Goal: Transaction & Acquisition: Book appointment/travel/reservation

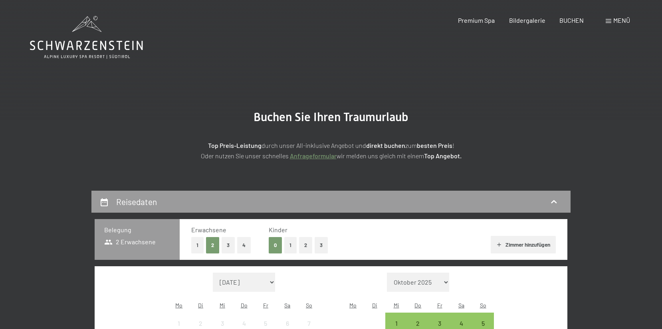
click at [328, 253] on div "Erwachsene 1 2 3 4 Kinder 0 1 2 3 Zimmer hinzufügen" at bounding box center [374, 239] width 388 height 41
click at [325, 245] on button "3" at bounding box center [321, 245] width 13 height 16
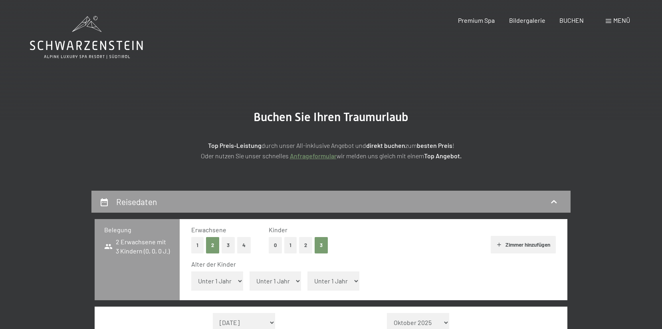
select select "7"
select select "14"
select select "17"
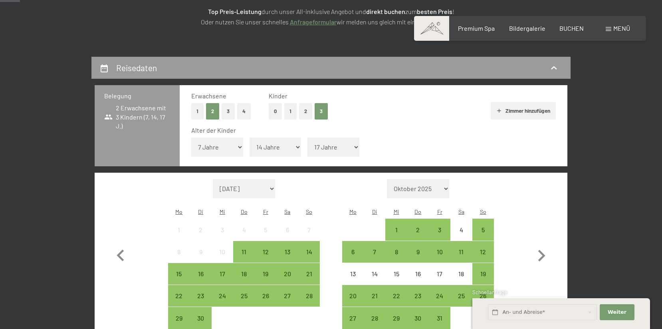
scroll to position [144, 0]
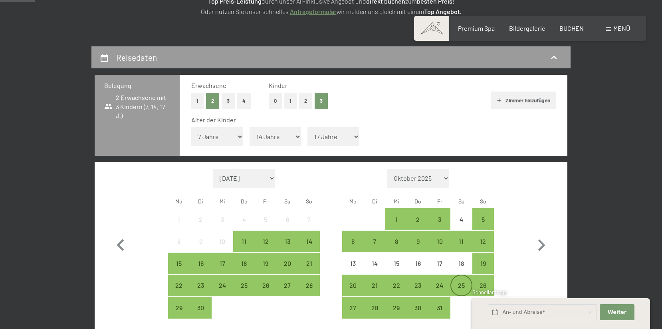
click at [455, 282] on div "25" at bounding box center [461, 292] width 20 height 20
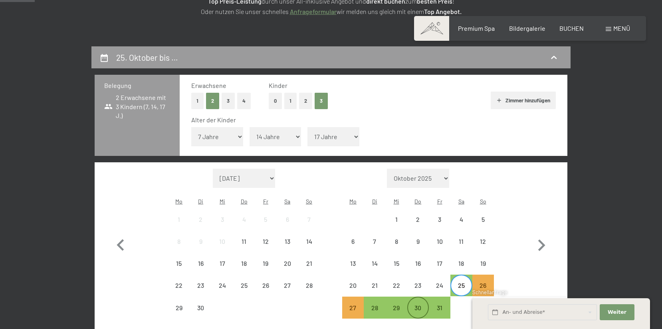
click at [418, 304] on div "30" at bounding box center [418, 314] width 20 height 20
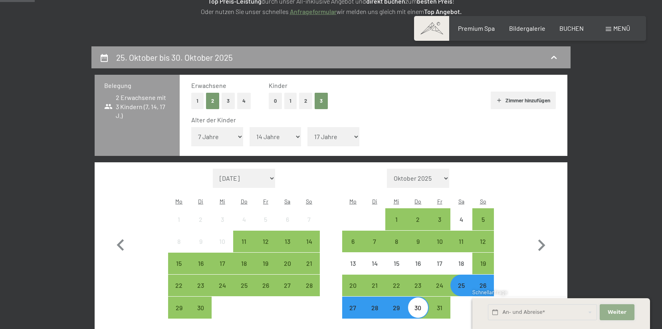
click at [616, 312] on span "Weiter" at bounding box center [617, 311] width 19 height 7
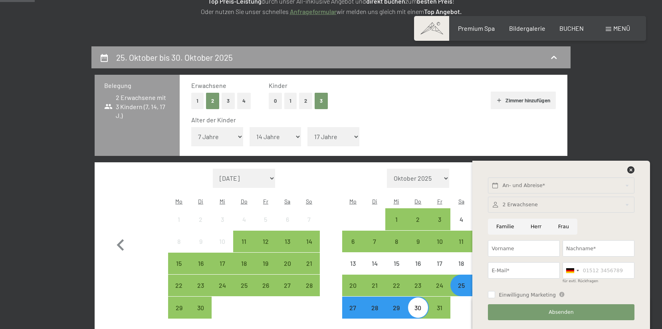
click at [451, 325] on div "Anreise möglich Abreise nicht möglich Auswahl" at bounding box center [331, 334] width 473 height 18
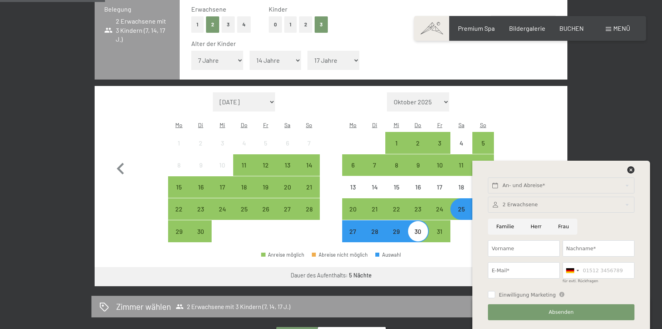
scroll to position [235, 0]
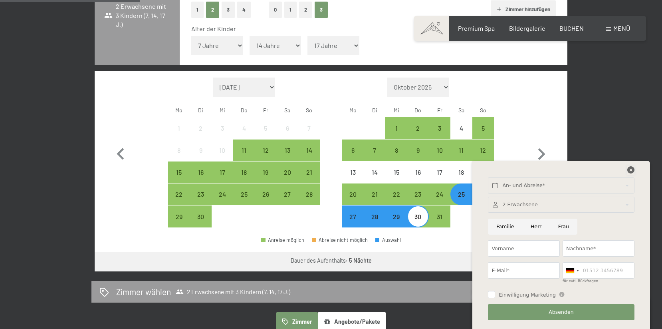
click at [631, 167] on icon at bounding box center [631, 169] width 7 height 7
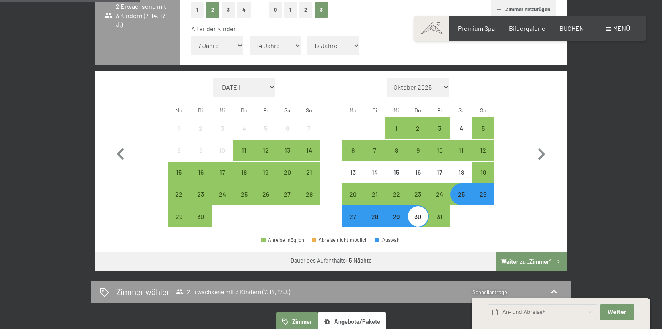
click at [519, 252] on button "Weiter zu „Zimmer“" at bounding box center [532, 261] width 72 height 19
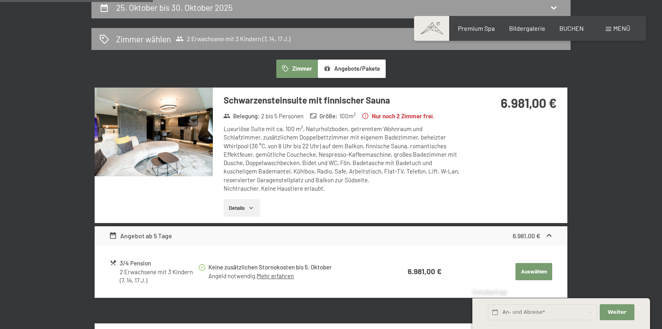
scroll to position [194, 0]
click at [525, 267] on button "Auswählen" at bounding box center [534, 272] width 37 height 18
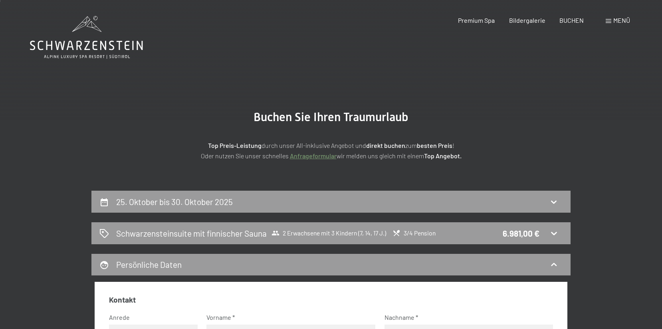
scroll to position [0, 0]
click at [378, 227] on span "Schwarzensteinsuite mit finnischer Sauna 2 Erwachsene mit 3 Kindern (7, 14, 17 …" at bounding box center [276, 233] width 320 height 12
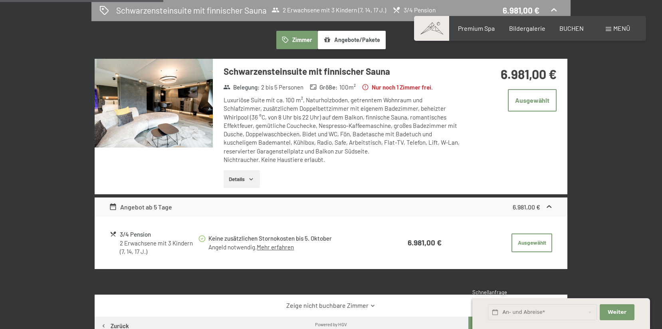
scroll to position [230, 0]
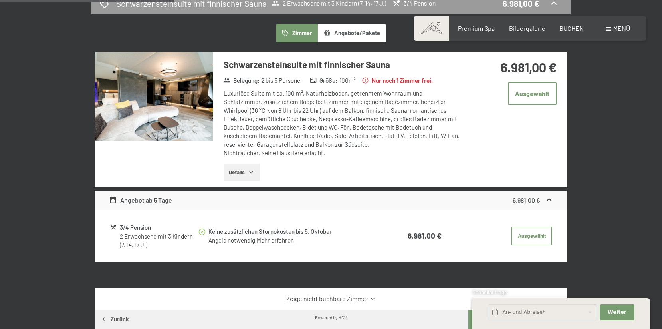
click at [164, 117] on img at bounding box center [154, 96] width 118 height 89
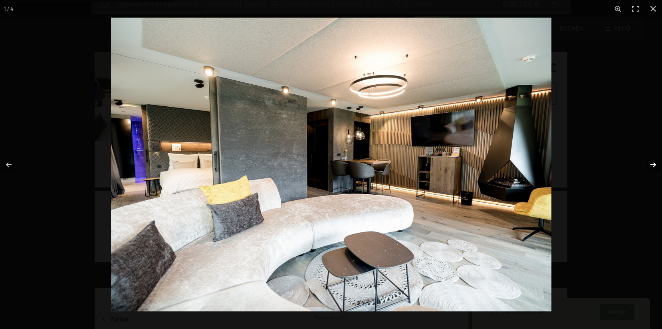
click at [654, 166] on button "button" at bounding box center [648, 165] width 28 height 40
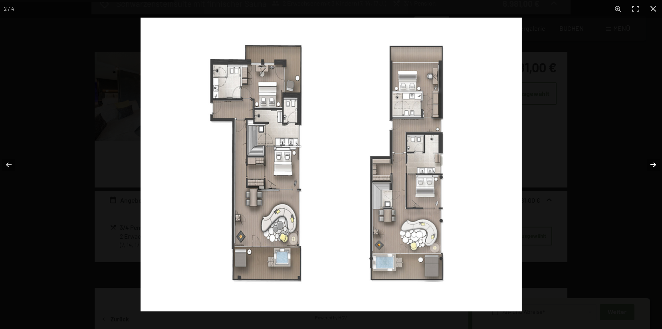
click at [654, 166] on button "button" at bounding box center [648, 165] width 28 height 40
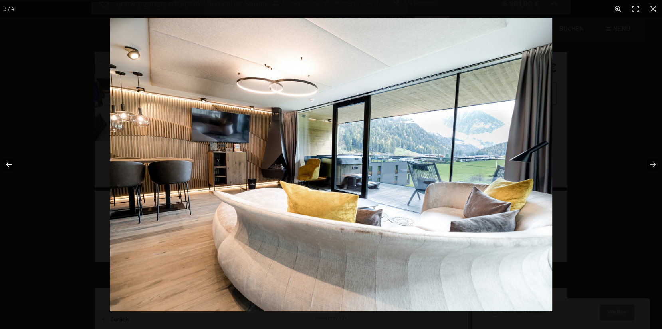
click at [10, 165] on button "button" at bounding box center [14, 165] width 28 height 40
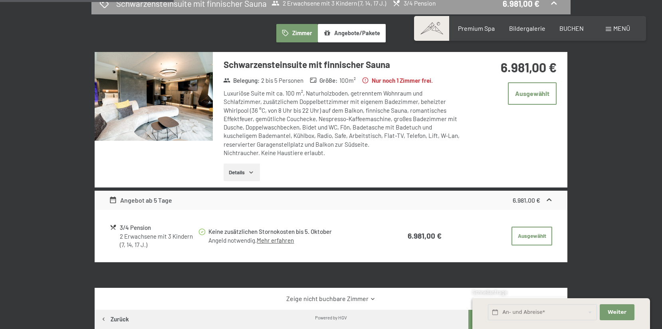
click at [0, 0] on button "button" at bounding box center [0, 0] width 0 height 0
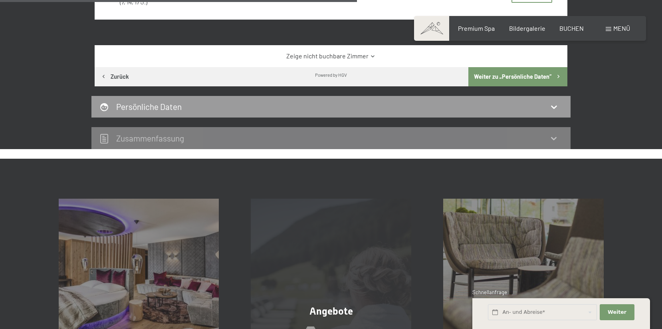
scroll to position [334, 0]
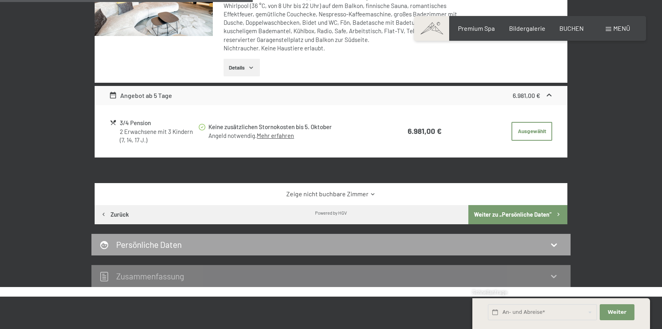
click at [404, 245] on div "Persönliche Daten" at bounding box center [330, 244] width 463 height 12
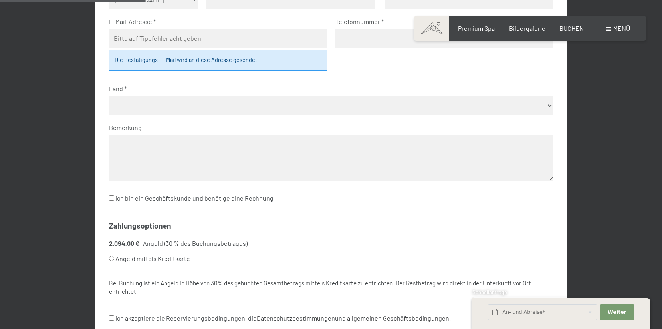
scroll to position [190, 0]
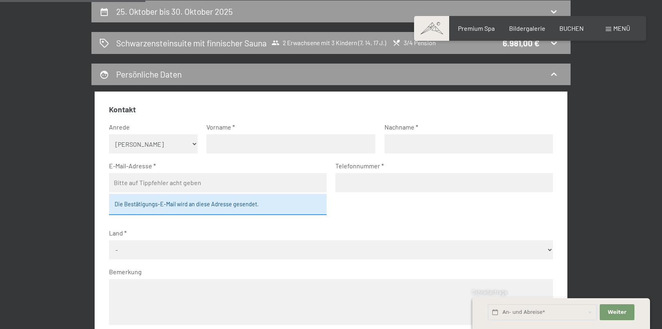
select select "m"
type input "[PERSON_NAME]"
type input "Pfeiler"
type input "[EMAIL_ADDRESS][DOMAIN_NAME]"
type input "[PHONE_NUMBER]"
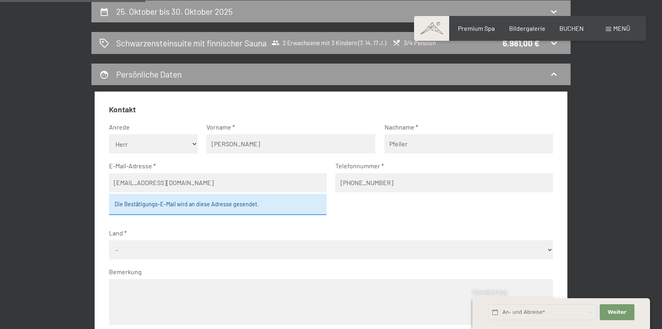
select select "AUT"
click at [138, 279] on textarea at bounding box center [331, 302] width 445 height 46
click at [224, 288] on textarea "bitte eher Variante 1 der Zimmer" at bounding box center [331, 302] width 445 height 46
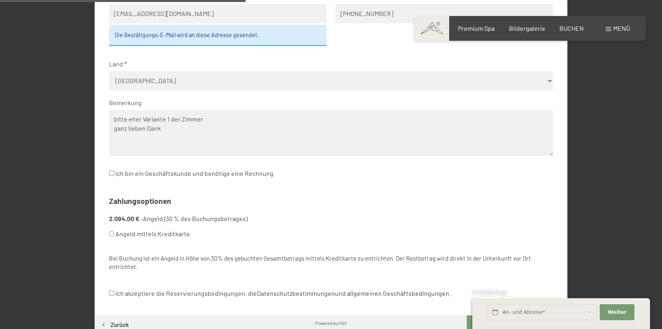
scroll to position [404, 0]
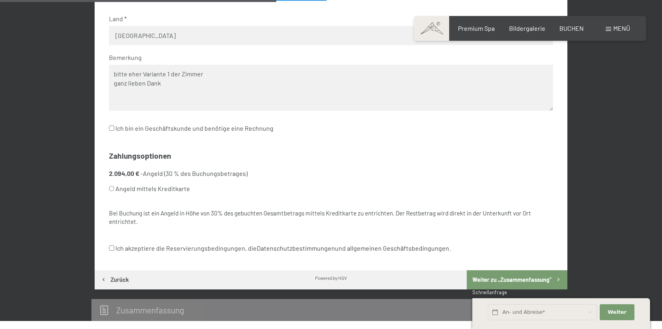
type textarea "bitte eher Variante 1 der Zimmer ganz lieben Dank"
click at [480, 270] on button "Weiter zu „Zusammen­fassung“" at bounding box center [517, 279] width 101 height 19
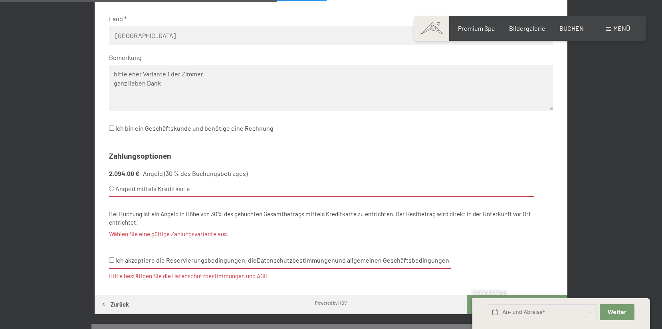
scroll to position [415, 0]
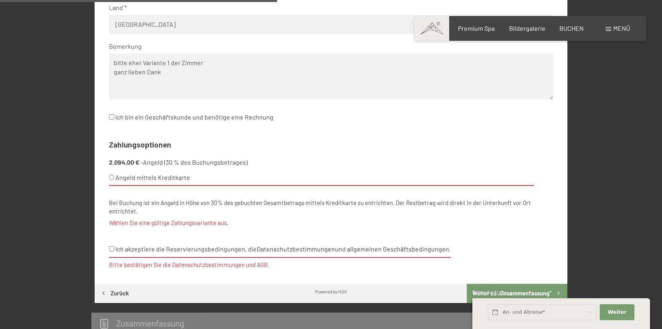
click at [110, 175] on input "Angeld mittels Kreditkarte" at bounding box center [111, 177] width 5 height 5
radio input "true"
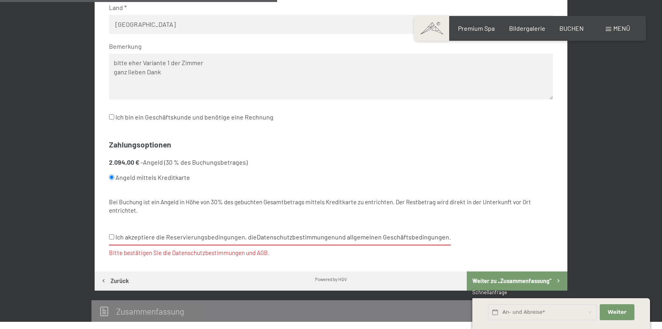
click at [111, 234] on input "Ich akzeptiere die Reservierungsbedingungen, die Datenschutzbestimmungen und al…" at bounding box center [111, 236] width 5 height 5
checkbox input "true"
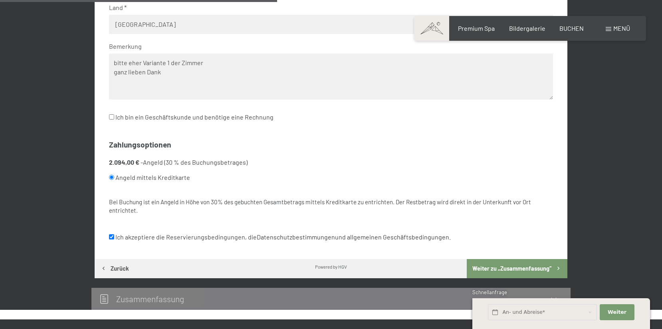
click at [505, 259] on button "Weiter zu „Zusammen­fassung“" at bounding box center [517, 268] width 101 height 19
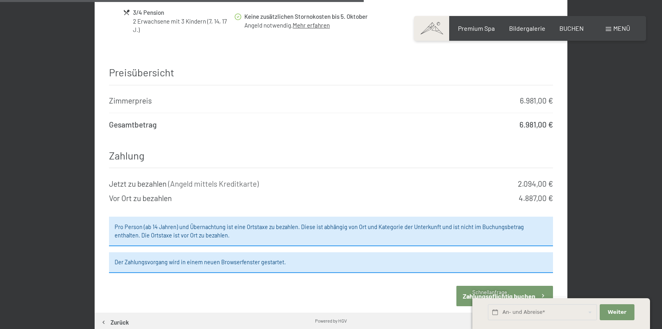
scroll to position [669, 0]
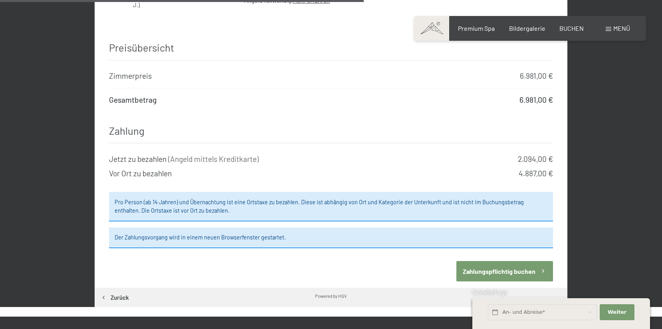
click at [504, 261] on button "Zahlungspflichtig buchen" at bounding box center [505, 271] width 97 height 20
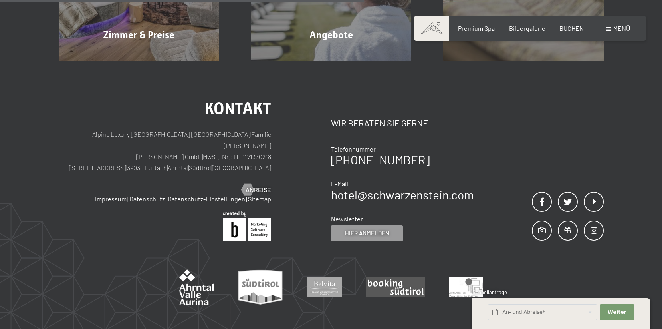
scroll to position [190, 0]
